Goal: Transaction & Acquisition: Purchase product/service

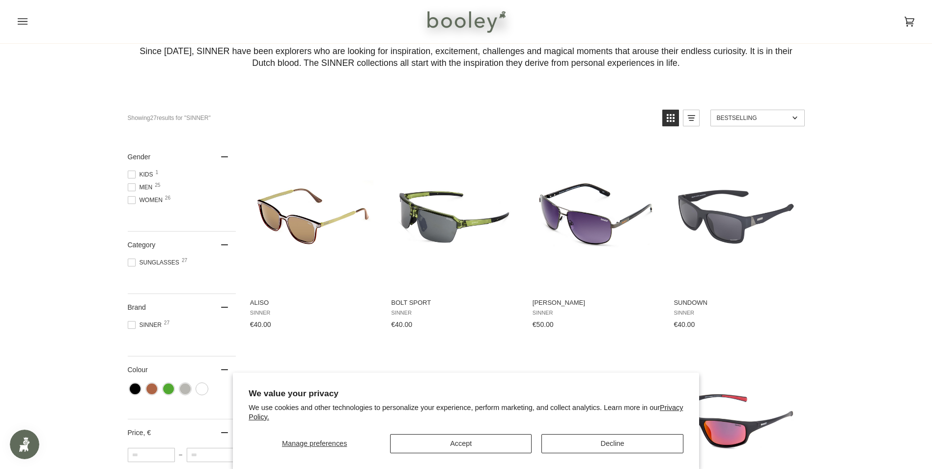
scroll to position [98, 0]
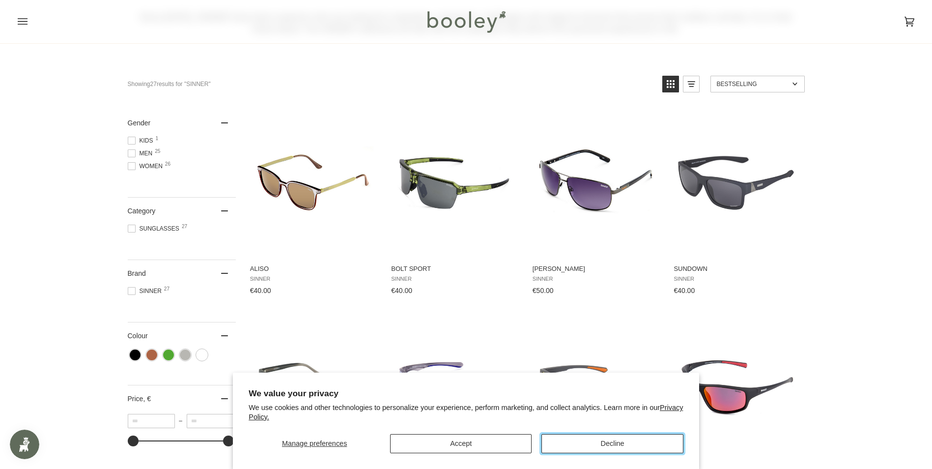
click at [605, 438] on button "Decline" at bounding box center [613, 443] width 142 height 19
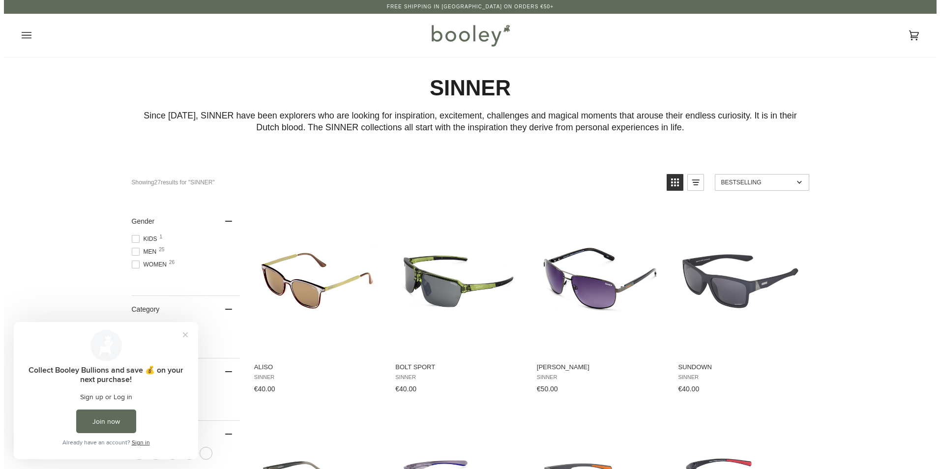
scroll to position [0, 0]
click at [31, 43] on button "Open menu" at bounding box center [32, 35] width 29 height 43
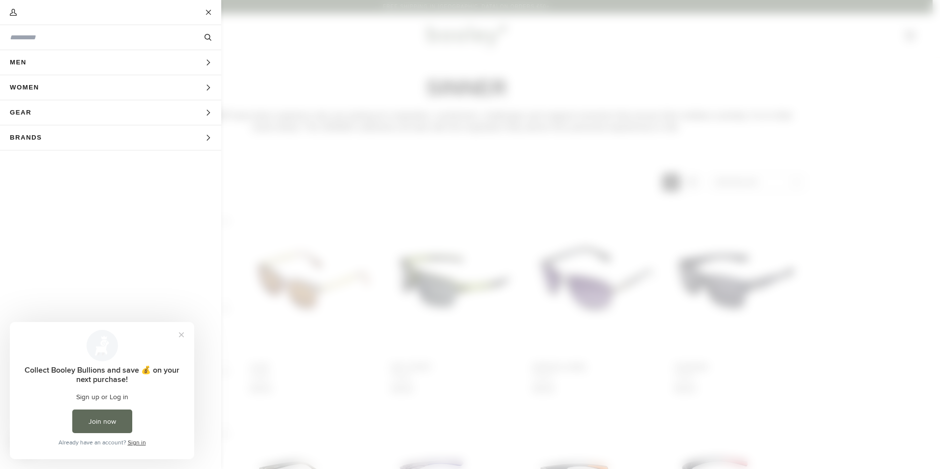
click at [204, 59] on button "Men Expand menu" at bounding box center [110, 62] width 221 height 25
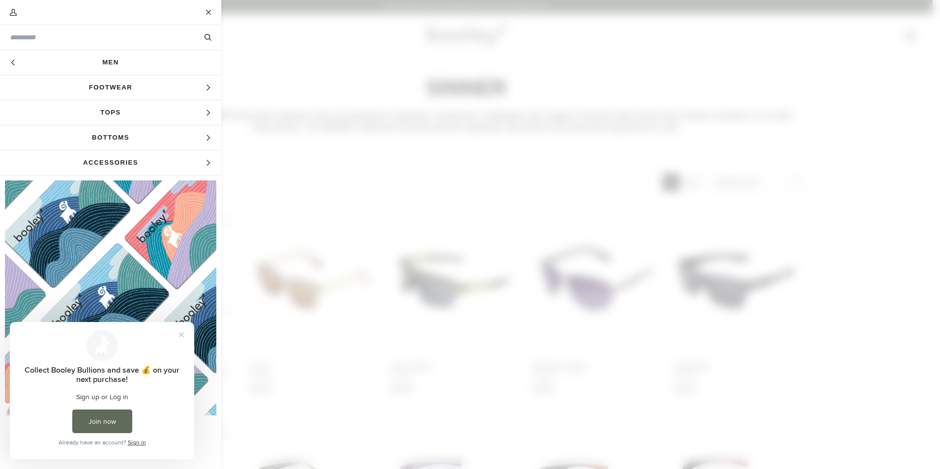
click at [205, 85] on icon "Main menu" at bounding box center [208, 88] width 6 height 6
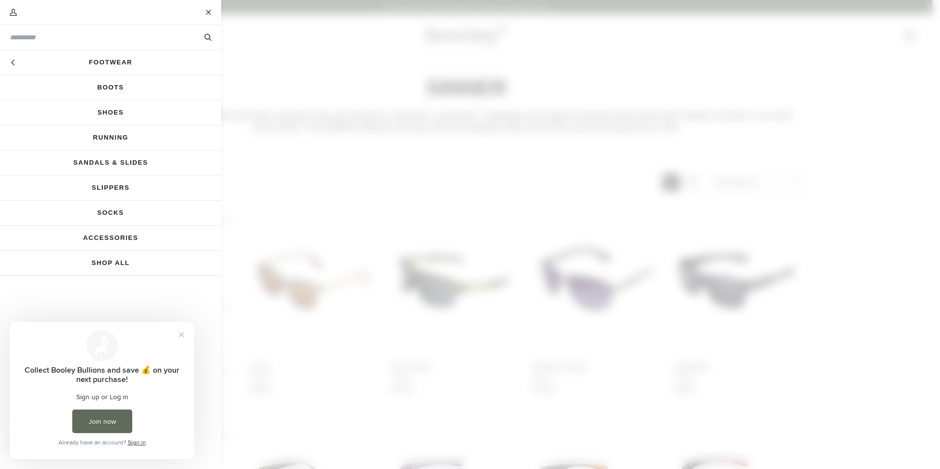
click at [116, 212] on link "Socks" at bounding box center [110, 213] width 221 height 25
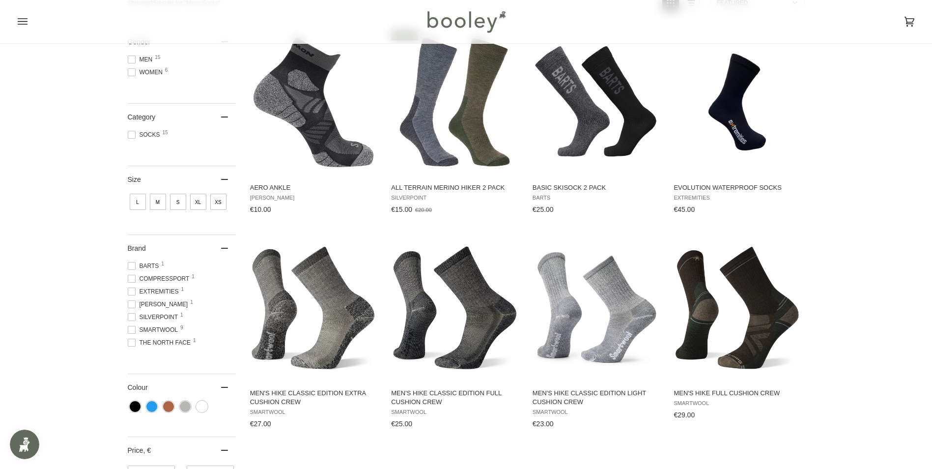
scroll to position [246, 0]
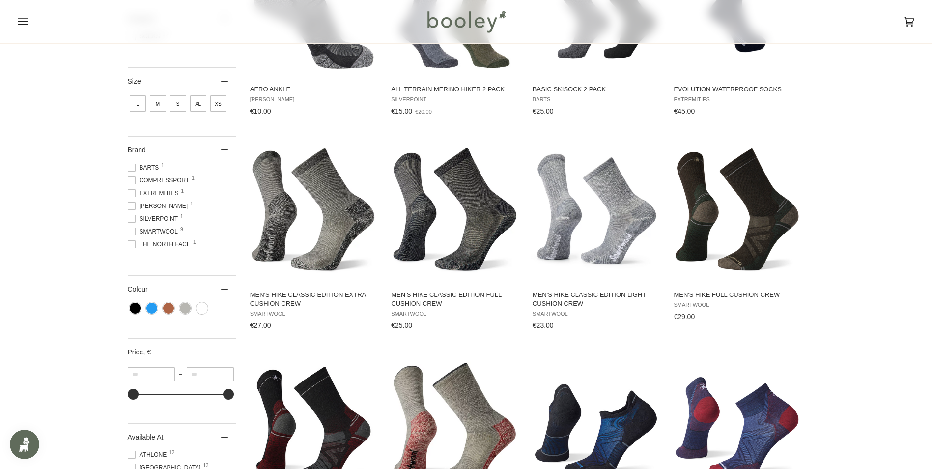
click at [131, 229] on span at bounding box center [132, 232] width 8 height 8
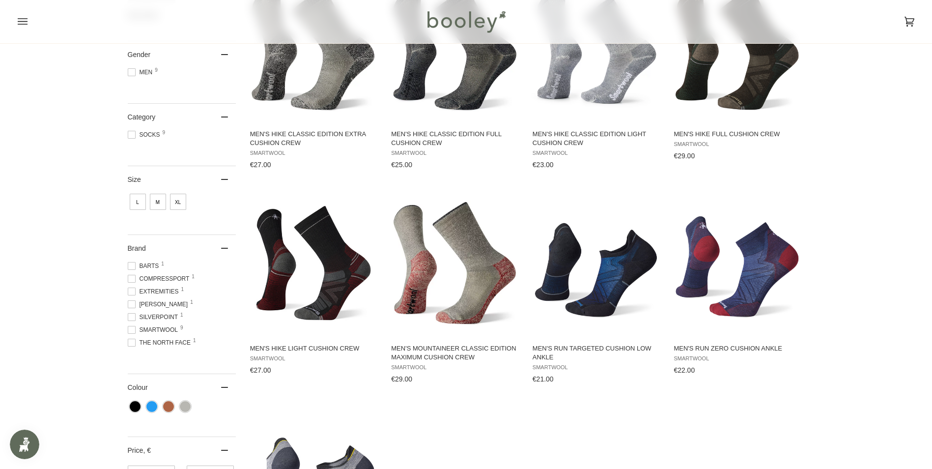
scroll to position [295, 0]
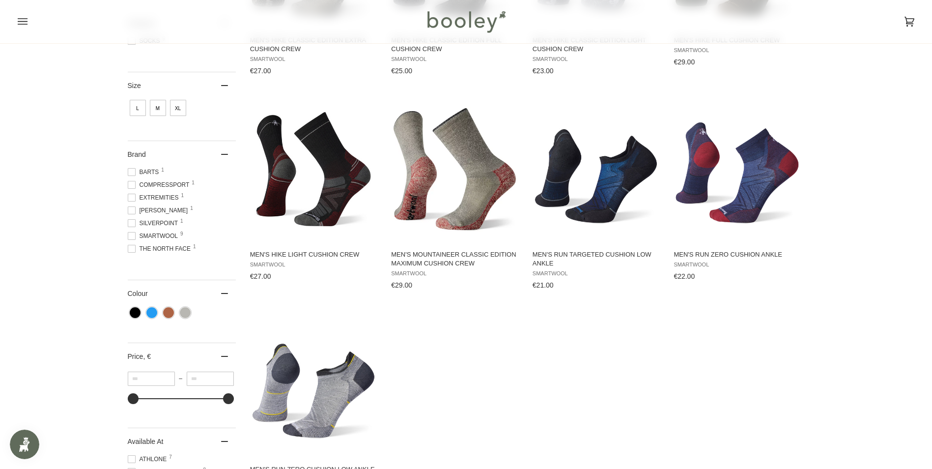
click at [132, 237] on span at bounding box center [132, 236] width 8 height 8
